Goal: Transaction & Acquisition: Purchase product/service

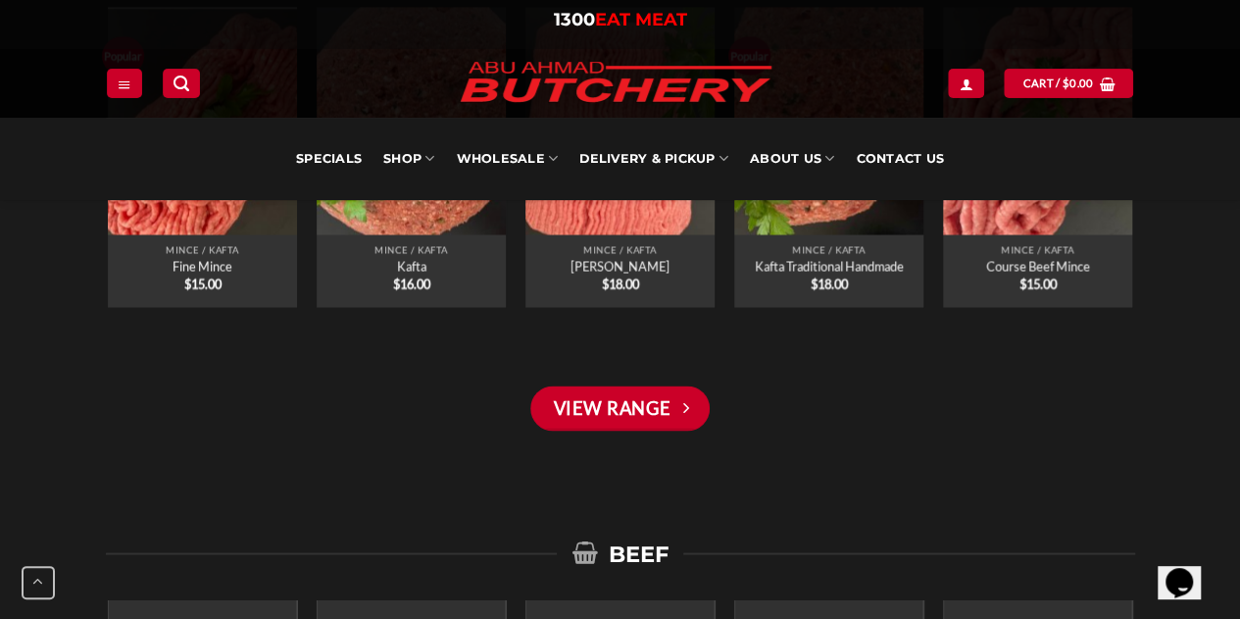
scroll to position [1673, 0]
click at [659, 414] on link "View Range" at bounding box center [619, 406] width 178 height 45
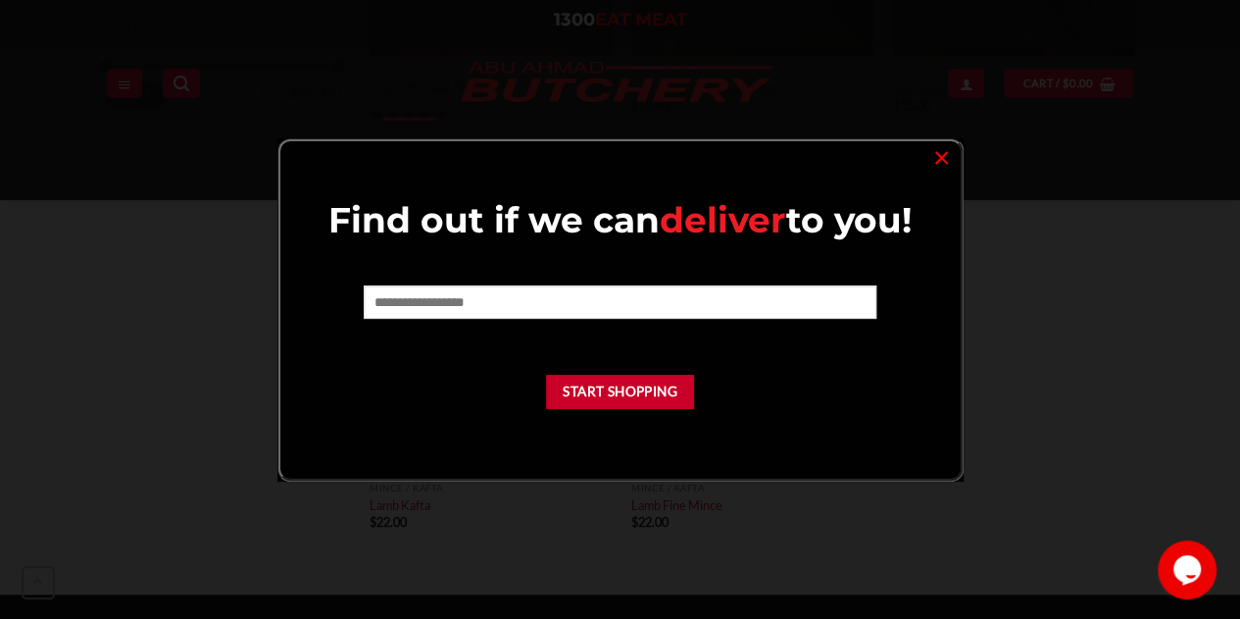
scroll to position [939, 0]
click at [941, 162] on link "×" at bounding box center [942, 156] width 28 height 26
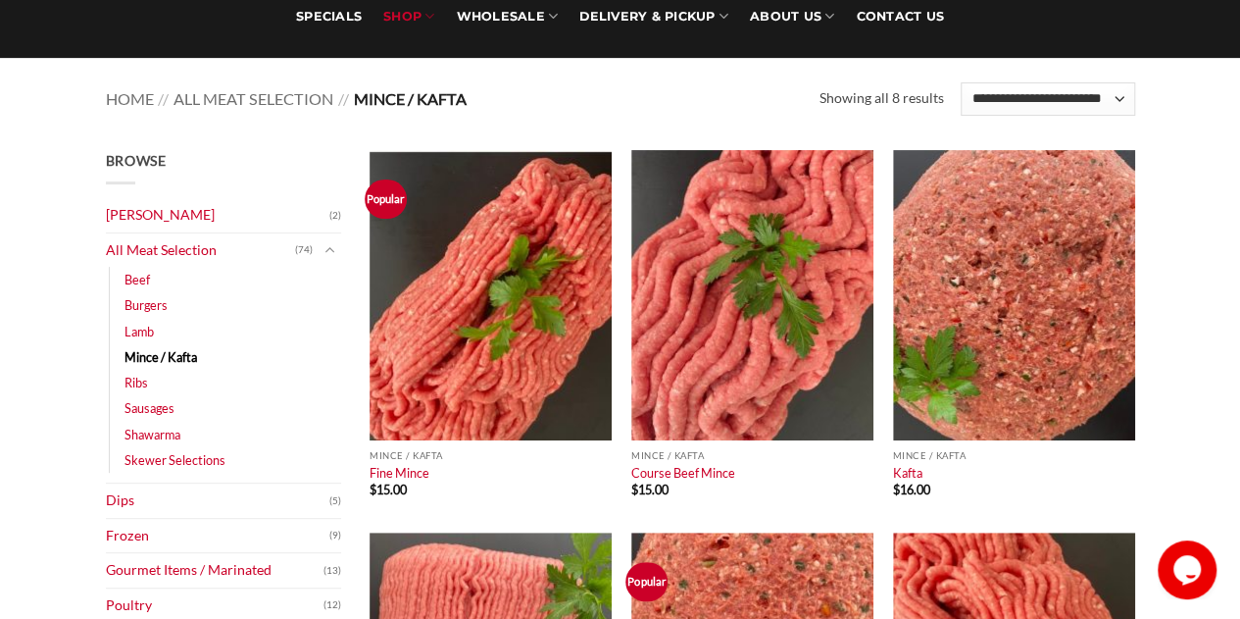
scroll to position [0, 0]
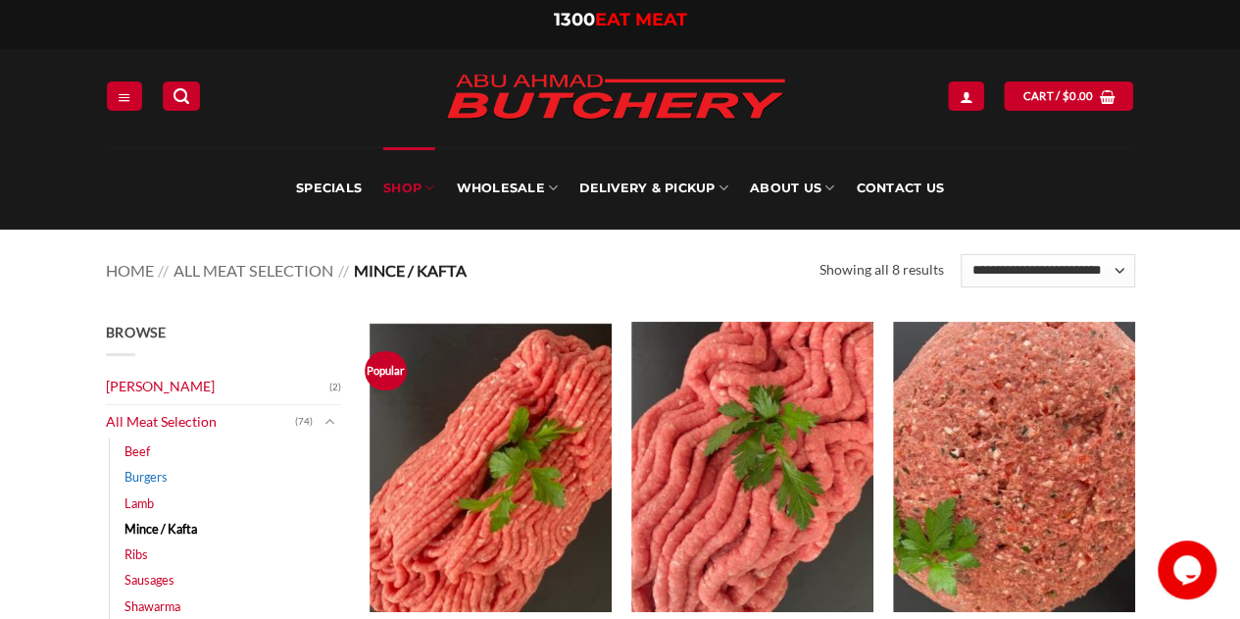
click at [160, 474] on link "Burgers" at bounding box center [146, 476] width 43 height 25
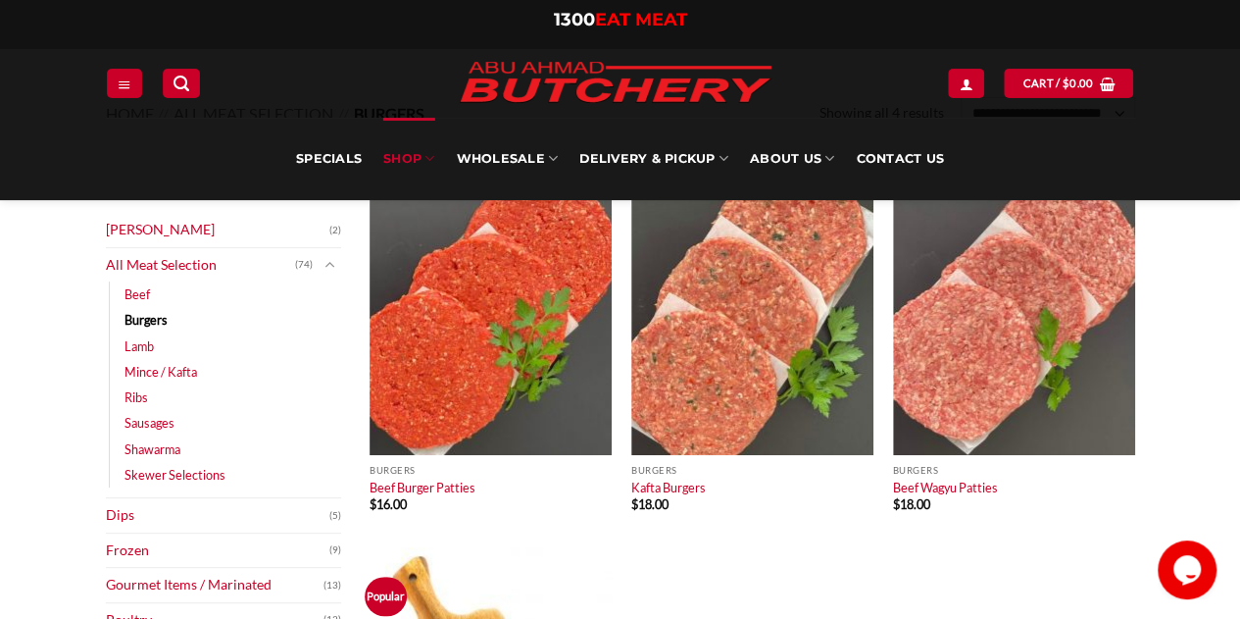
scroll to position [126, 0]
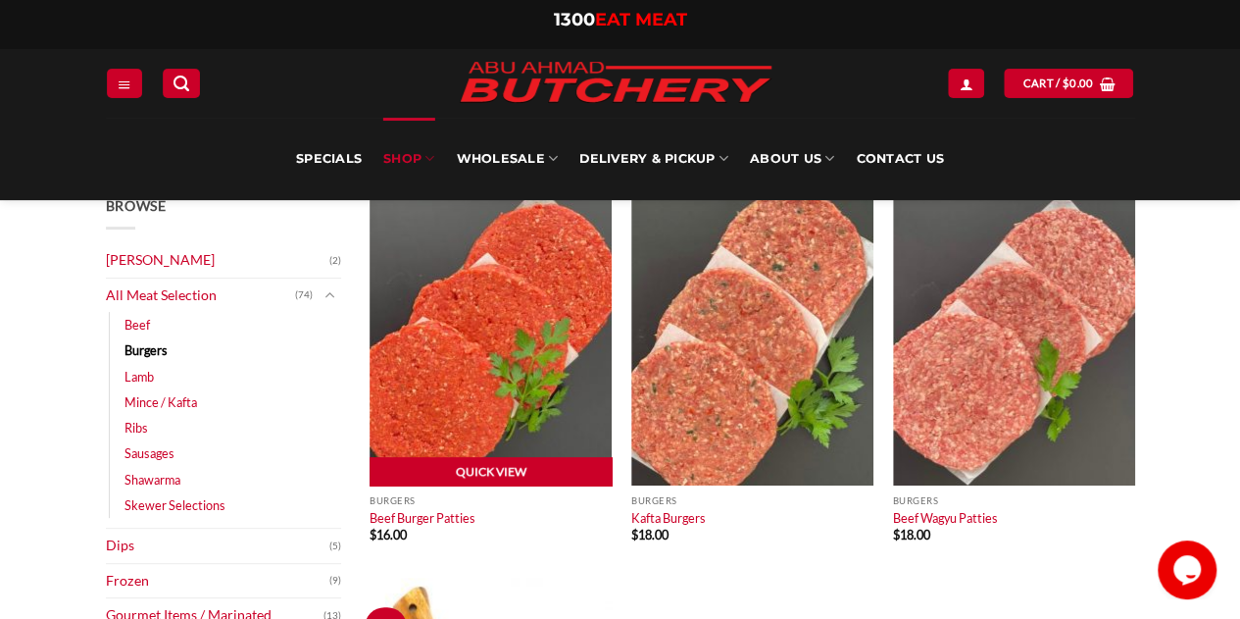
click at [486, 470] on link "Quick View" at bounding box center [491, 471] width 242 height 29
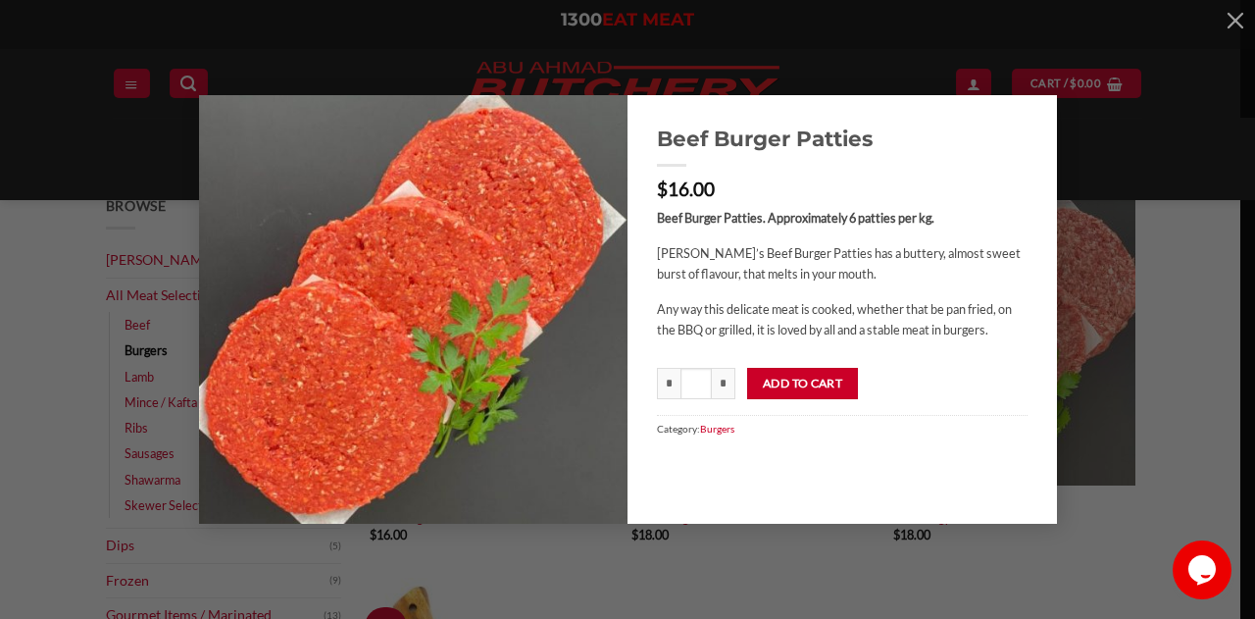
click at [25, 324] on div "Beef Burger Patties $ 16.00 Beef Burger Patties. Approximately 6 patties per kg…" at bounding box center [627, 309] width 1255 height 619
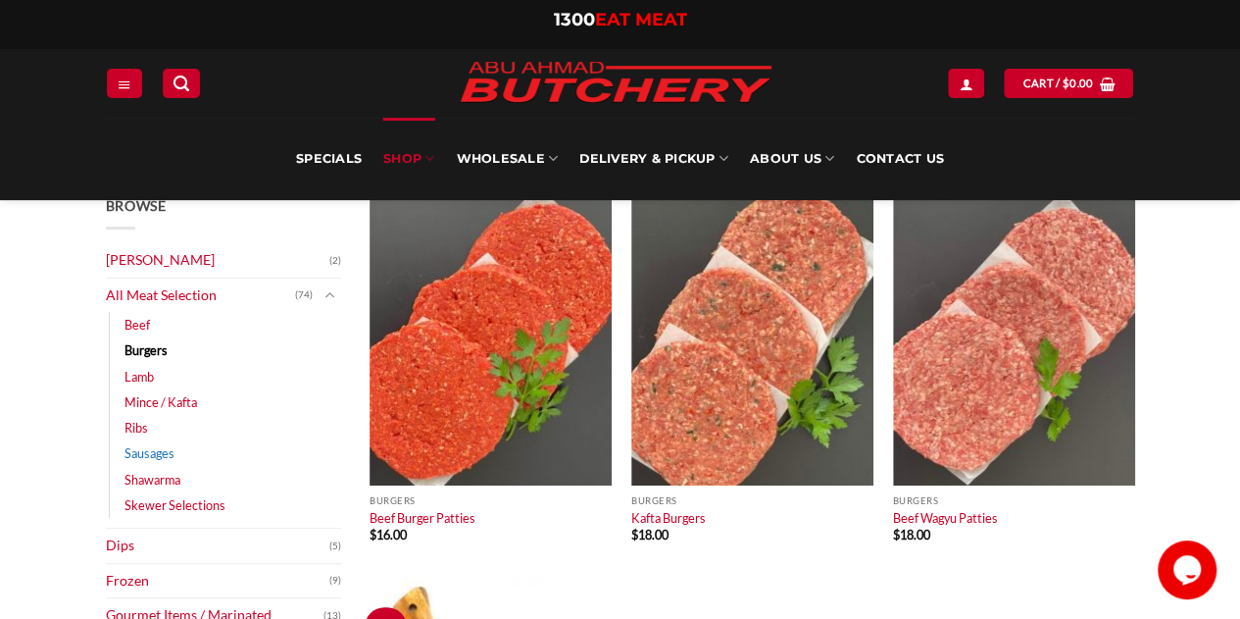
click at [131, 450] on link "Sausages" at bounding box center [150, 452] width 50 height 25
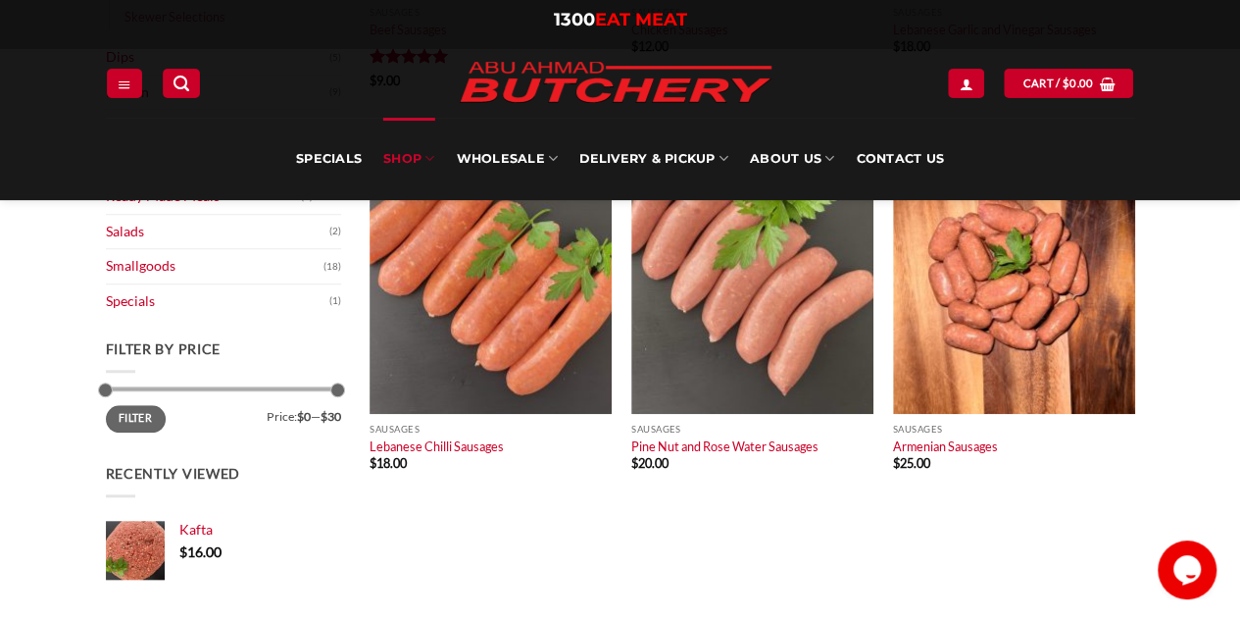
scroll to position [617, 0]
